Goal: Navigation & Orientation: Find specific page/section

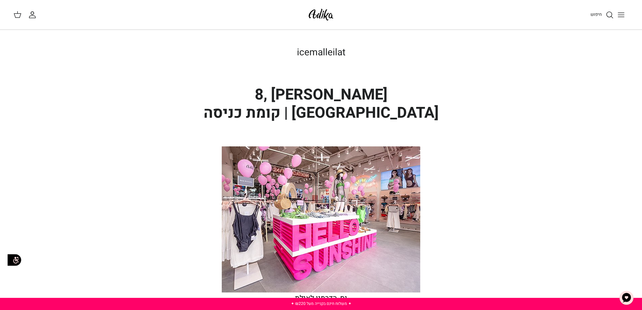
click at [621, 14] on icon "Toggle menu" at bounding box center [621, 15] width 8 height 8
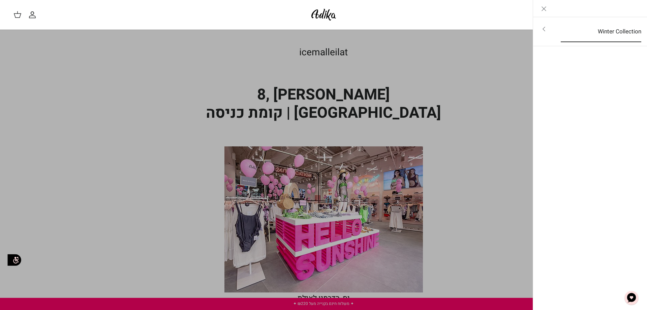
click at [613, 32] on link "Winter Collection" at bounding box center [601, 31] width 93 height 21
click at [613, 29] on link "לכל הפריטים" at bounding box center [591, 29] width 108 height 17
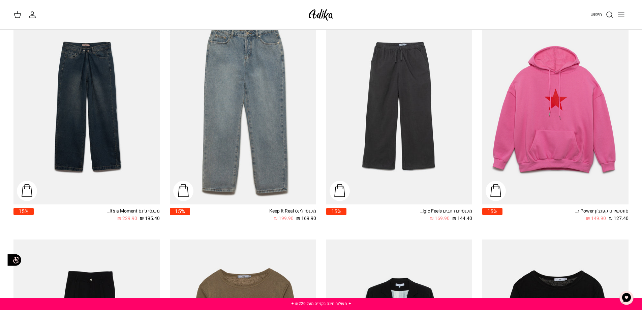
scroll to position [877, 0]
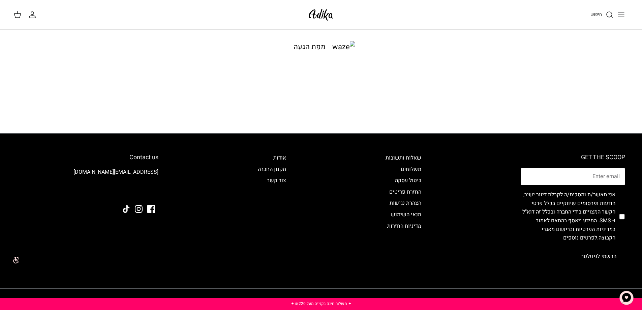
scroll to position [614, 0]
